Goal: Find specific page/section: Find specific page/section

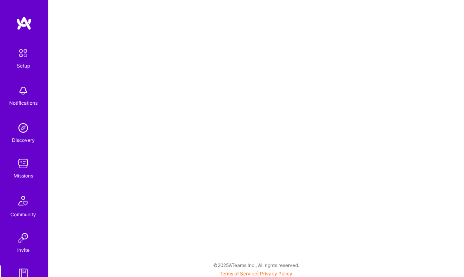
click at [24, 93] on img at bounding box center [23, 91] width 16 height 16
click at [26, 23] on img at bounding box center [24, 23] width 16 height 14
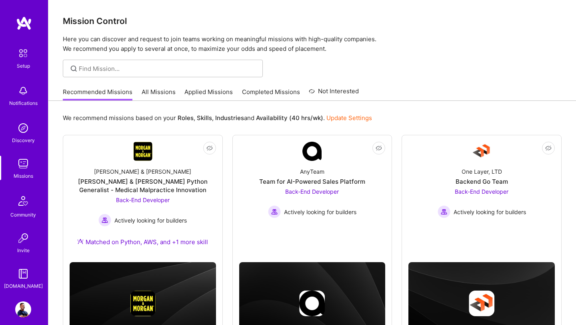
click at [16, 277] on img at bounding box center [23, 309] width 16 height 16
